Goal: Check status: Check status

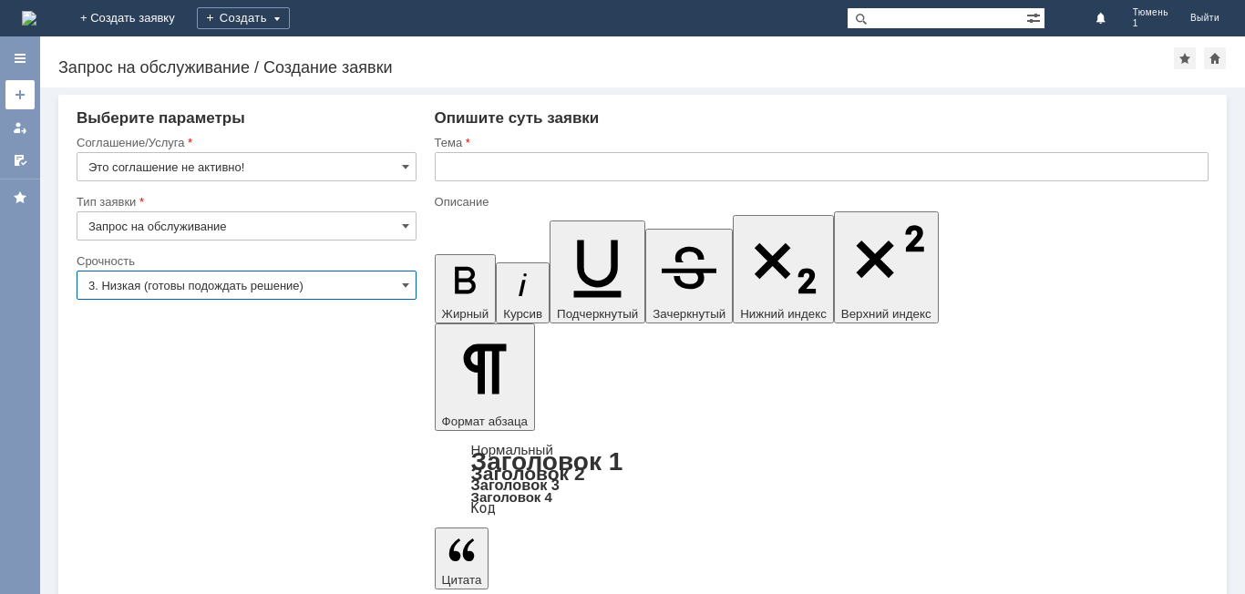
click at [21, 101] on div at bounding box center [20, 94] width 15 height 15
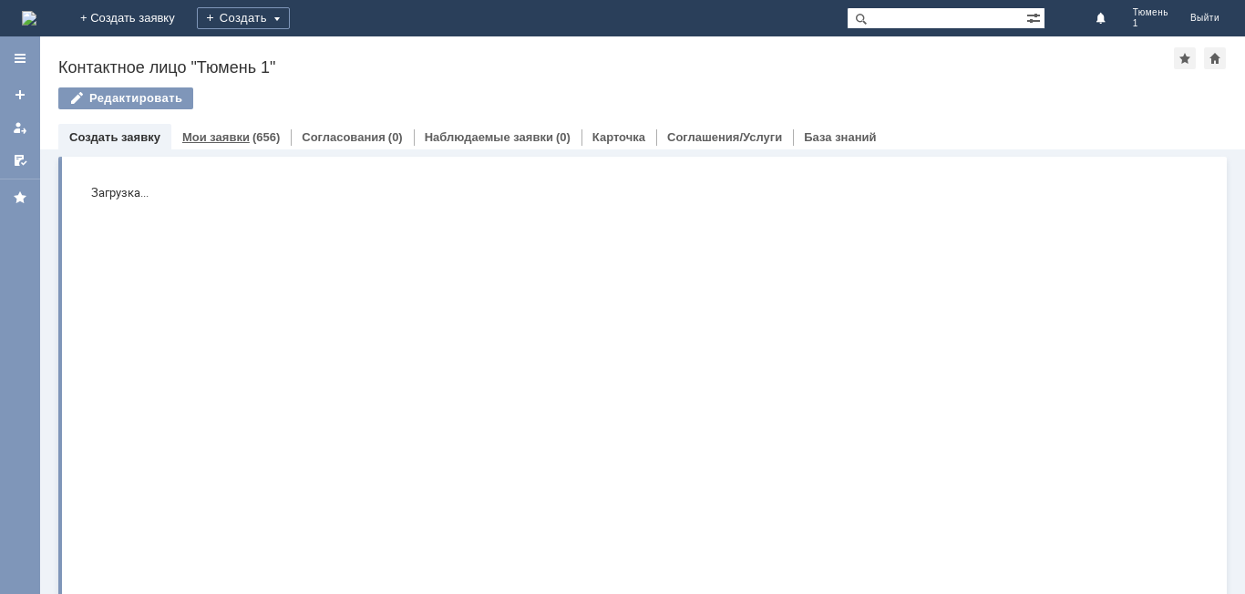
click at [229, 133] on link "Мои заявки" at bounding box center [215, 137] width 67 height 14
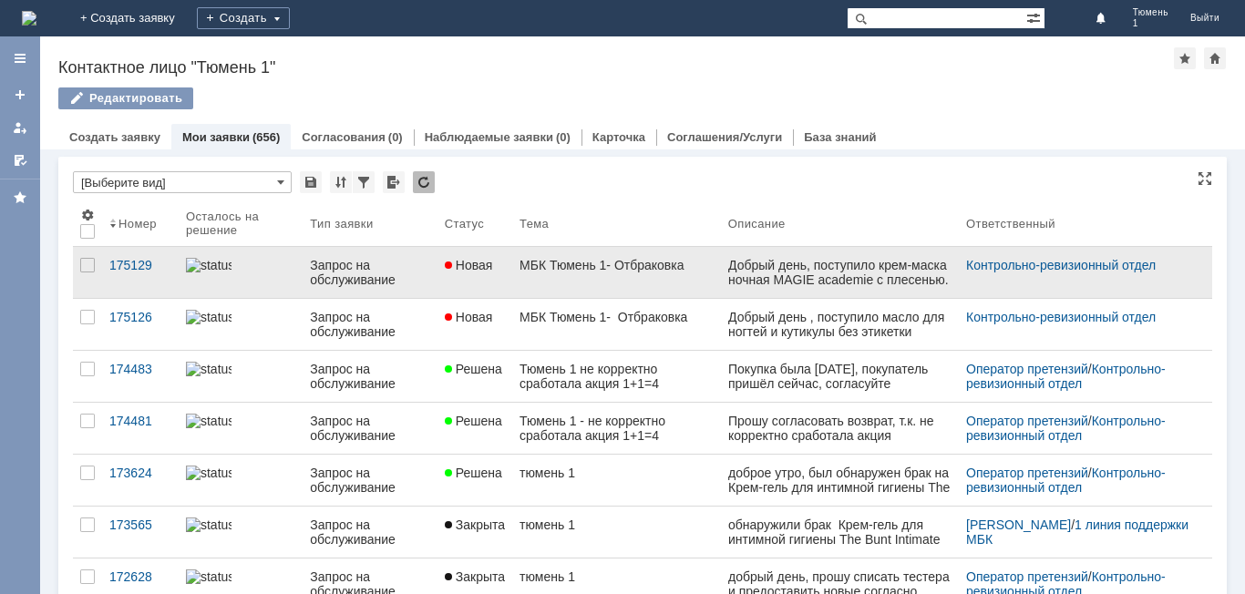
click at [672, 280] on link "МБК Тюмень 1- Отбраковка" at bounding box center [616, 272] width 209 height 51
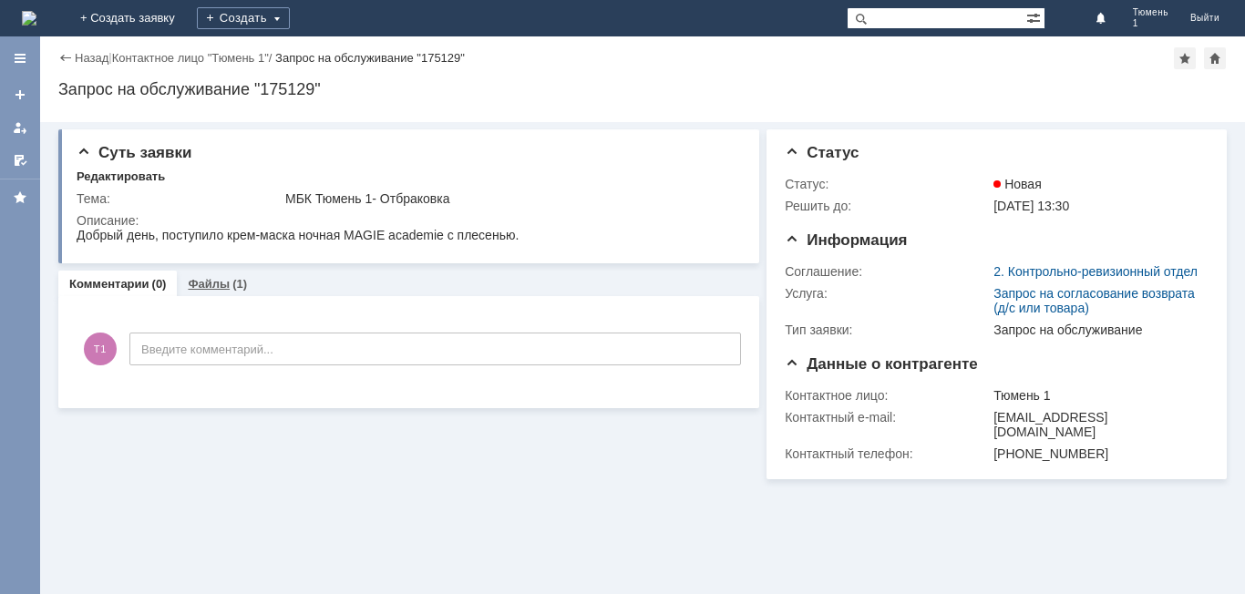
click at [238, 290] on div "(1)" at bounding box center [239, 284] width 15 height 14
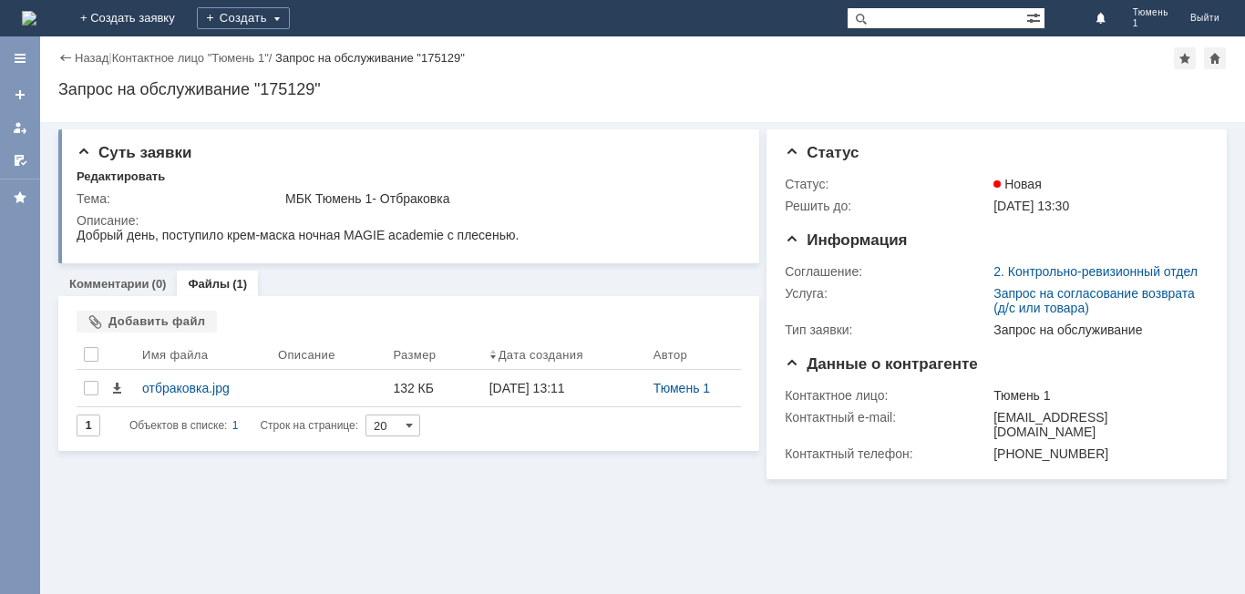
click at [70, 55] on div "Назад" at bounding box center [83, 58] width 50 height 14
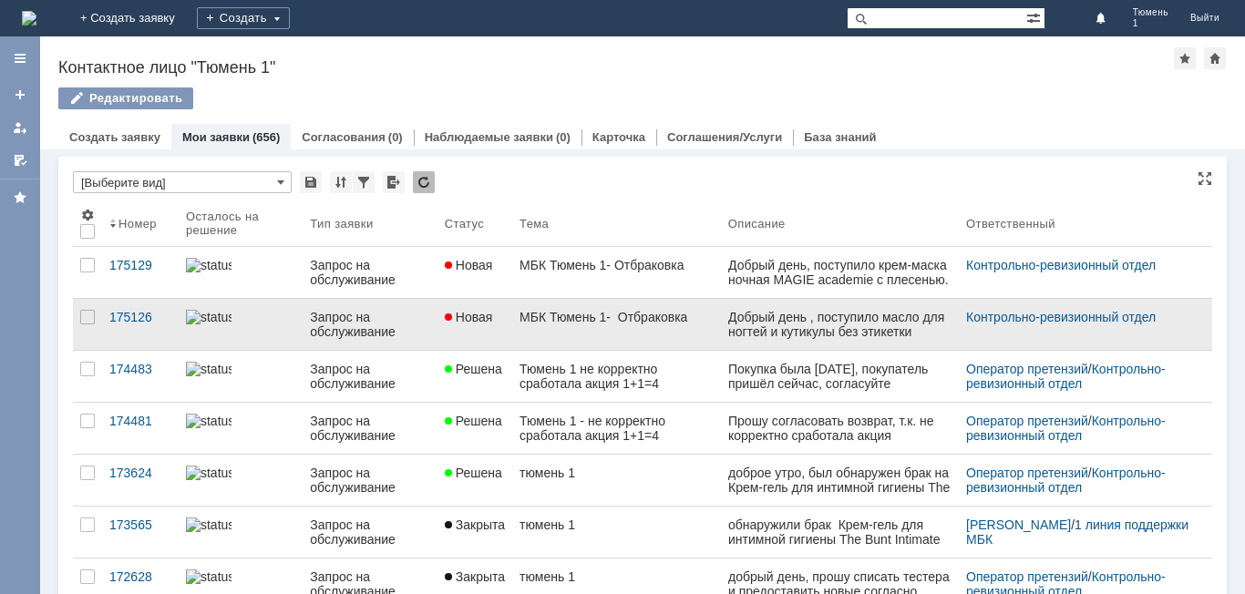
click at [673, 324] on link "МБК Тюмень 1- Отбраковка" at bounding box center [616, 324] width 209 height 51
